Goal: Task Accomplishment & Management: Complete application form

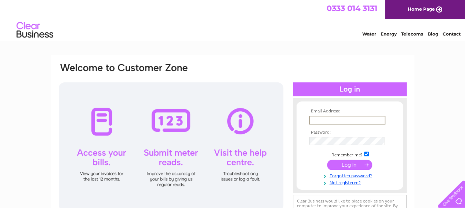
click at [317, 120] on input "text" at bounding box center [347, 120] width 76 height 9
type input "[EMAIL_ADDRESS][DOMAIN_NAME]"
click at [346, 184] on link "Not registered?" at bounding box center [350, 181] width 83 height 7
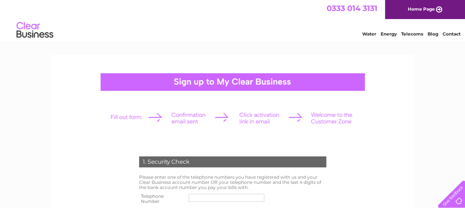
scroll to position [73, 0]
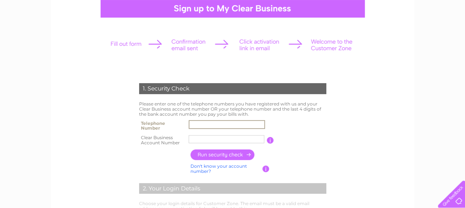
click at [196, 123] on input "text" at bounding box center [227, 124] width 76 height 9
type input "07834386041"
click at [191, 140] on input "text" at bounding box center [227, 139] width 76 height 9
click at [221, 154] on input "button" at bounding box center [222, 155] width 65 height 11
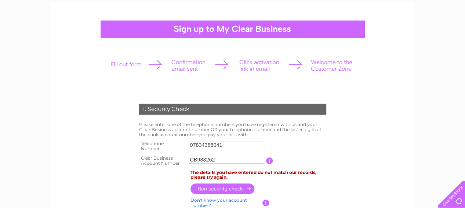
scroll to position [37, 0]
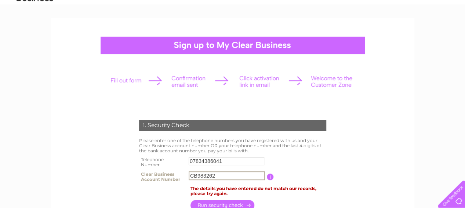
drag, startPoint x: 222, startPoint y: 175, endPoint x: 144, endPoint y: 178, distance: 77.8
click at [144, 178] on tr "Clear Business Account Number CB983262 You will find your account number on the…" at bounding box center [232, 177] width 191 height 15
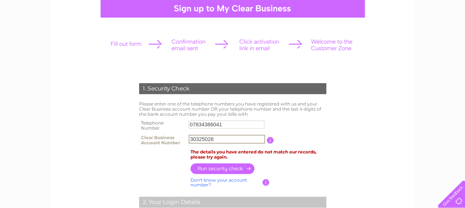
scroll to position [110, 0]
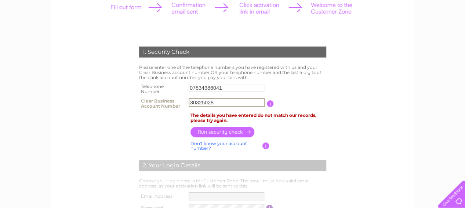
type input "30325028"
click at [220, 133] on input "button" at bounding box center [222, 132] width 65 height 11
